Goal: Task Accomplishment & Management: Manage account settings

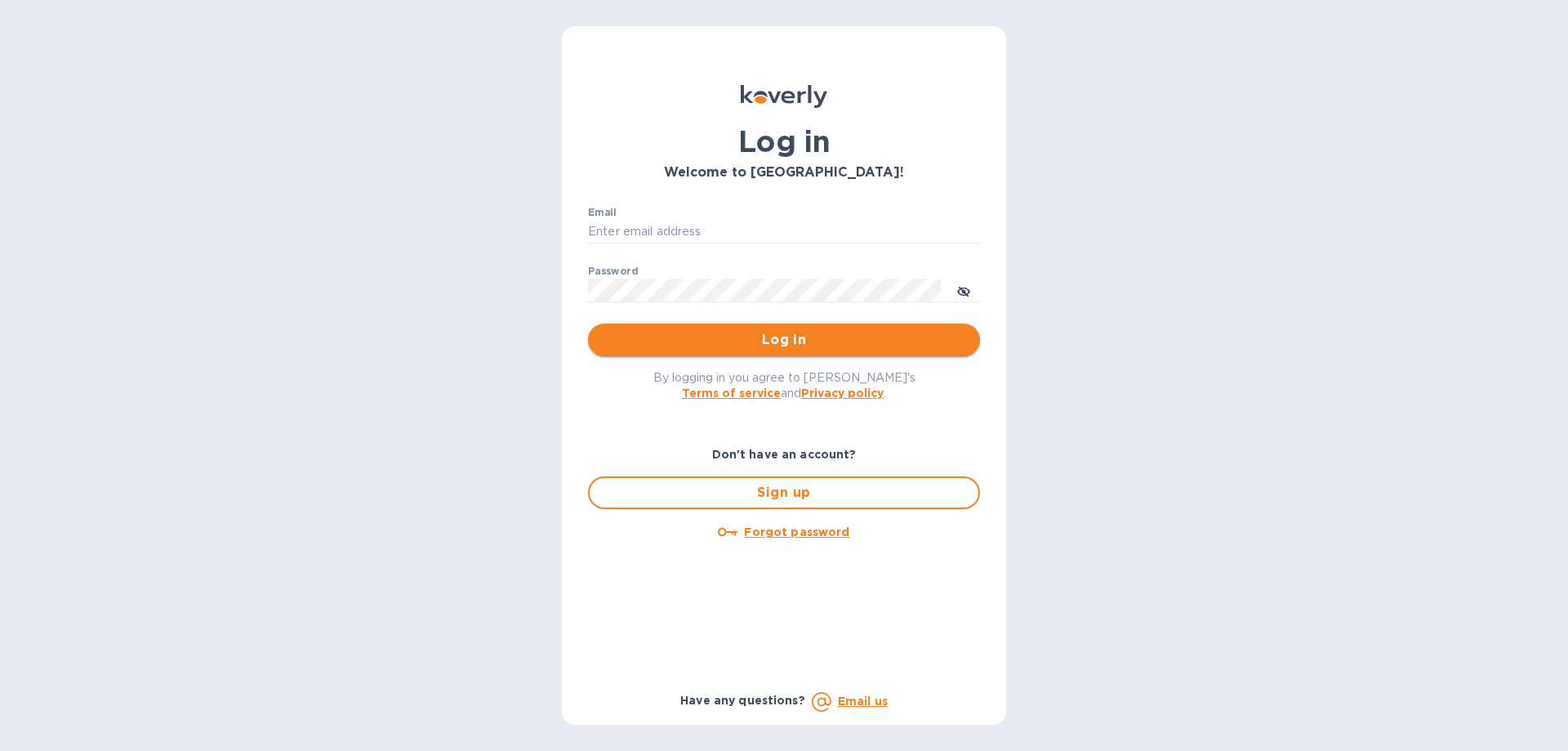
type input "[EMAIL_ADDRESS][DOMAIN_NAME]"
click at [851, 344] on span "Log in" at bounding box center [784, 340] width 366 height 20
